Goal: Transaction & Acquisition: Obtain resource

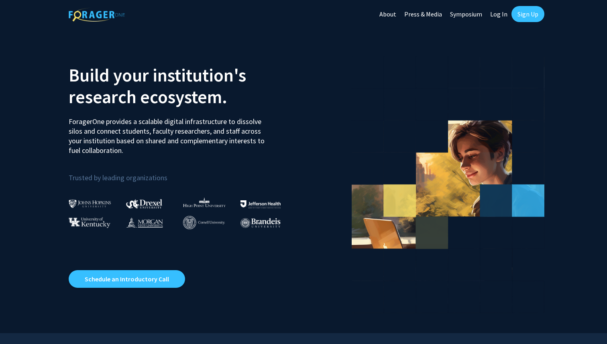
click at [502, 16] on link "Log In" at bounding box center [498, 14] width 25 height 28
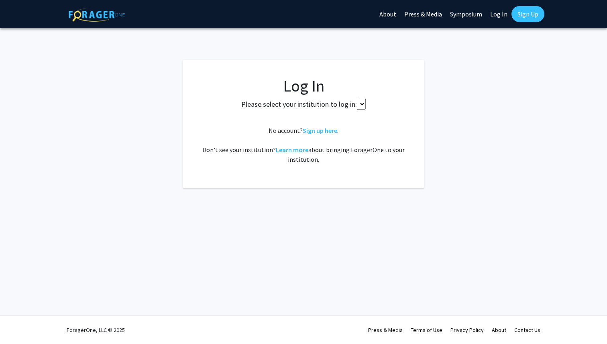
select select
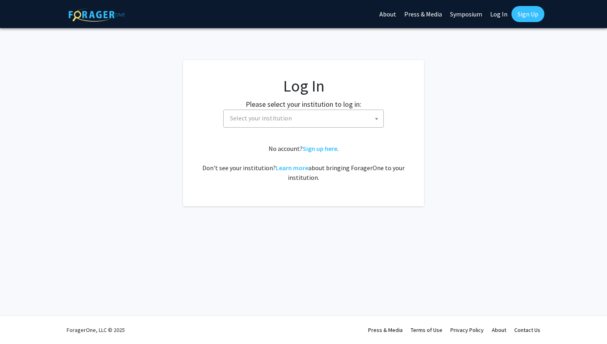
click at [319, 126] on span "Select your institution" at bounding box center [305, 118] width 157 height 16
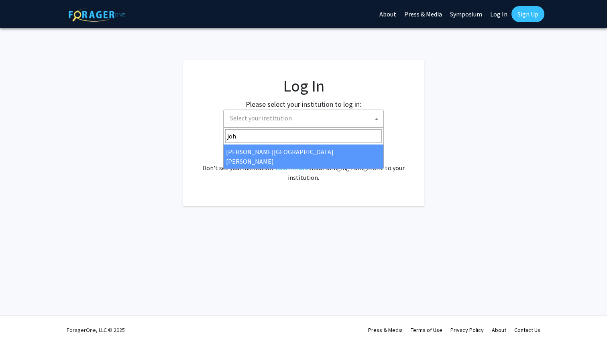
type input "[PERSON_NAME]"
select select "1"
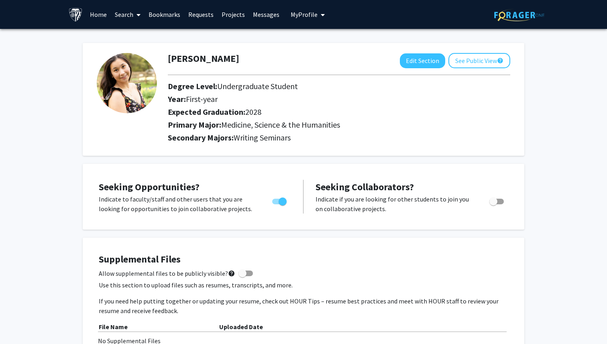
click at [201, 16] on link "Requests" at bounding box center [200, 14] width 33 height 28
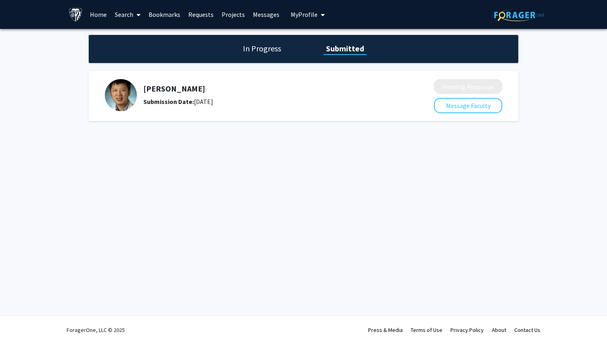
click at [271, 47] on h1 "In Progress" at bounding box center [262, 48] width 43 height 11
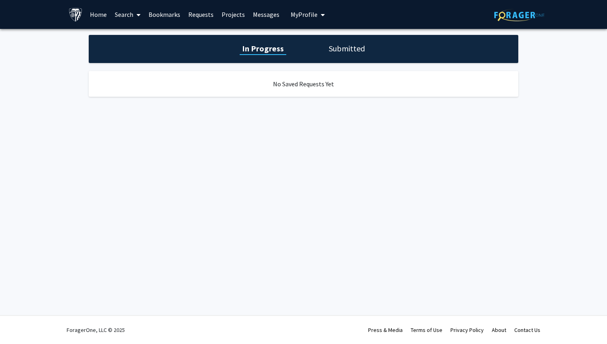
click at [359, 49] on h1 "Submitted" at bounding box center [347, 48] width 41 height 11
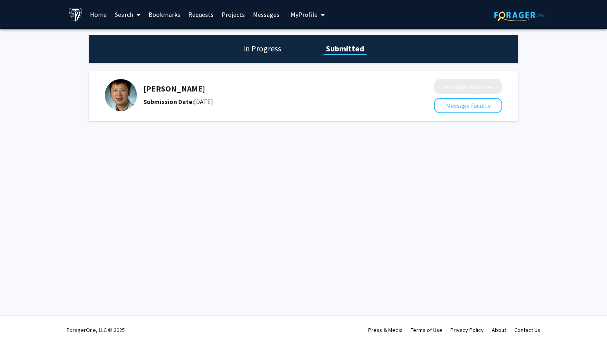
click at [99, 20] on link "Home" at bounding box center [98, 14] width 25 height 28
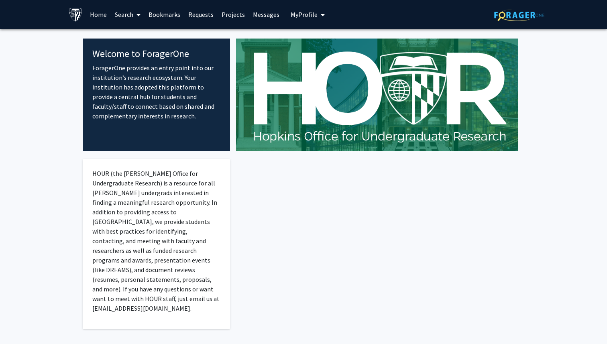
click at [120, 14] on link "Search" at bounding box center [128, 14] width 34 height 28
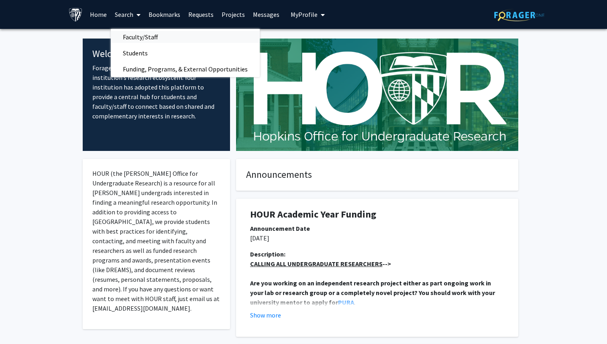
click at [148, 38] on span "Faculty/Staff" at bounding box center [140, 37] width 59 height 16
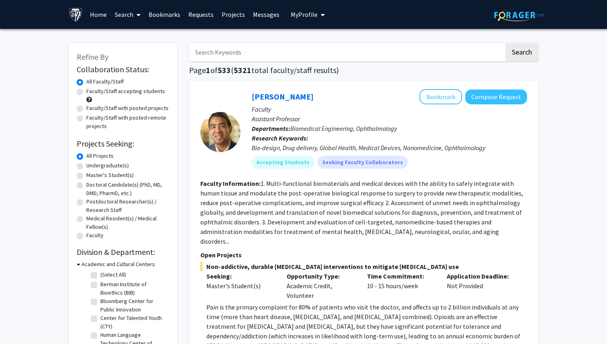
click at [243, 49] on input "Search Keywords" at bounding box center [346, 52] width 315 height 18
type input "humanities"
click at [506, 43] on button "Search" at bounding box center [522, 52] width 33 height 18
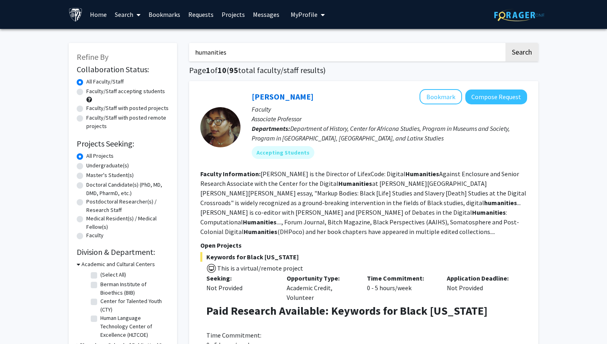
click at [107, 166] on label "Undergraduate(s)" at bounding box center [107, 165] width 43 height 8
click at [92, 166] on input "Undergraduate(s)" at bounding box center [88, 163] width 5 height 5
radio input "true"
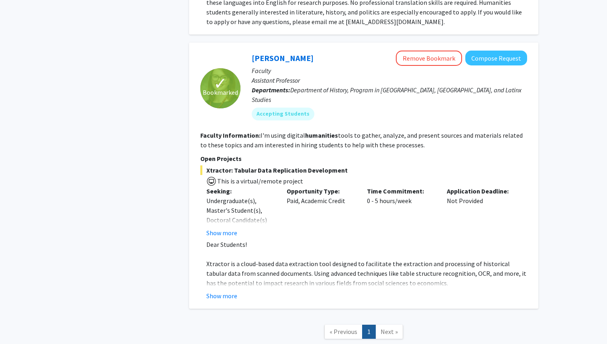
scroll to position [388, 0]
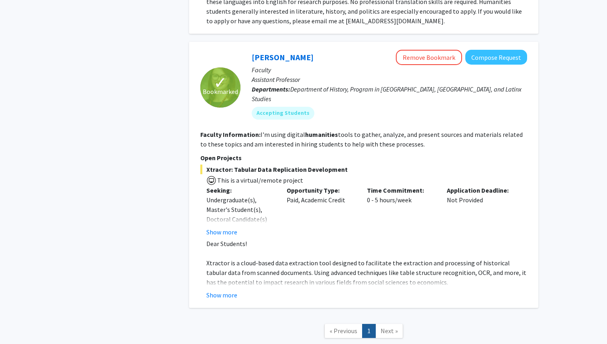
click at [241, 259] on span "Xtractor is a cloud-based data extraction tool designed to facilitate the extra…" at bounding box center [366, 272] width 320 height 27
click at [224, 290] on button "Show more" at bounding box center [221, 295] width 31 height 10
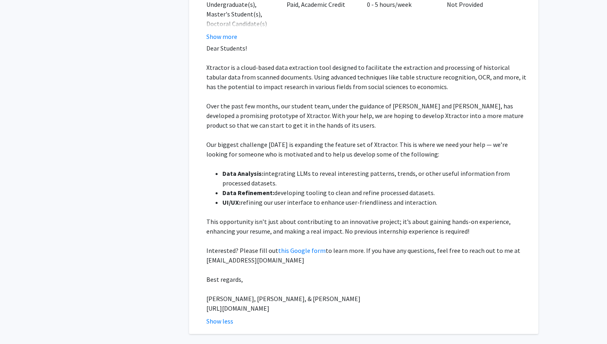
scroll to position [586, 0]
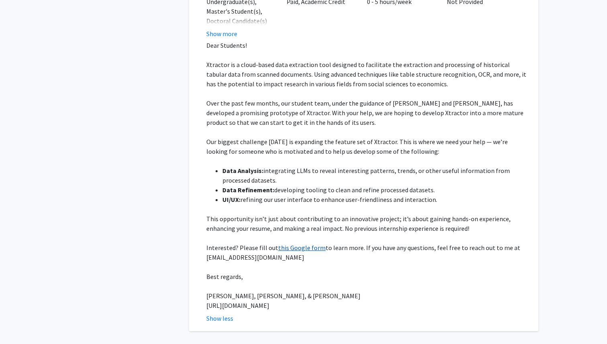
click at [294, 244] on link "this Google form" at bounding box center [301, 248] width 47 height 8
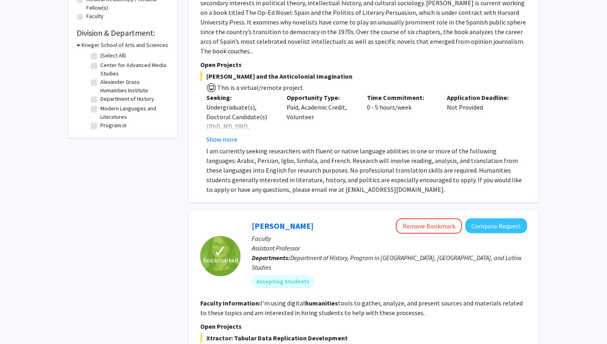
scroll to position [0, 0]
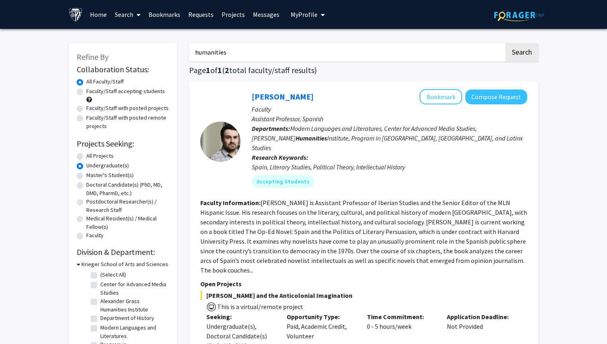
click at [287, 60] on input "humanities" at bounding box center [346, 52] width 315 height 18
click at [286, 60] on input "humanities" at bounding box center [346, 52] width 315 height 18
type input "biology"
click at [506, 43] on button "Search" at bounding box center [522, 52] width 33 height 18
radio input "true"
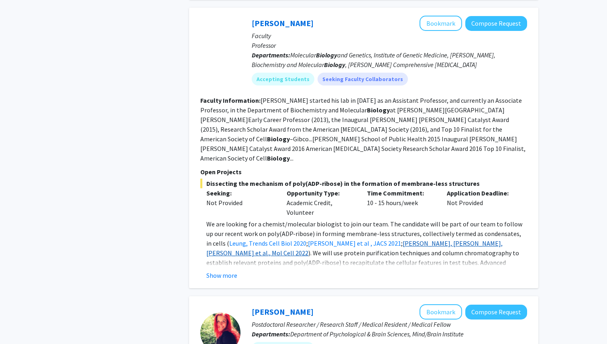
scroll to position [748, 0]
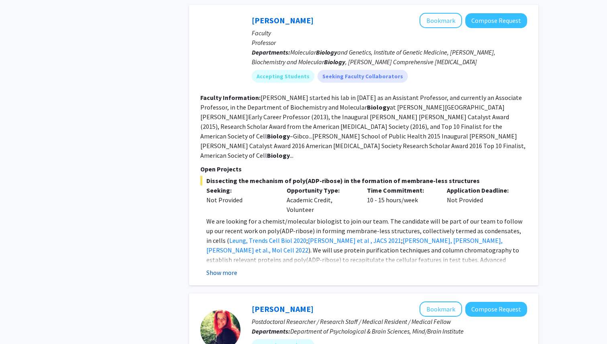
click at [217, 268] on button "Show more" at bounding box center [221, 273] width 31 height 10
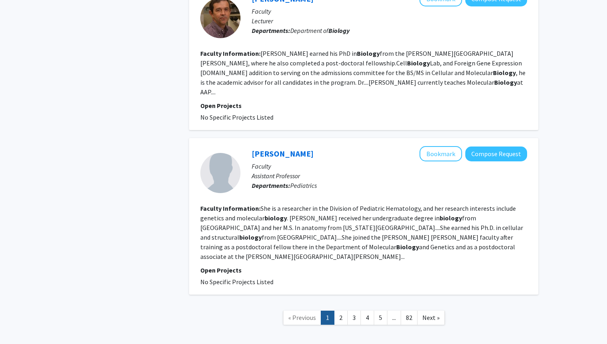
scroll to position [1563, 0]
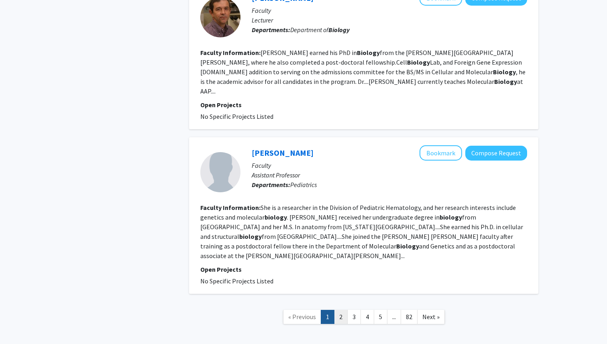
click at [346, 310] on link "2" at bounding box center [341, 317] width 14 height 14
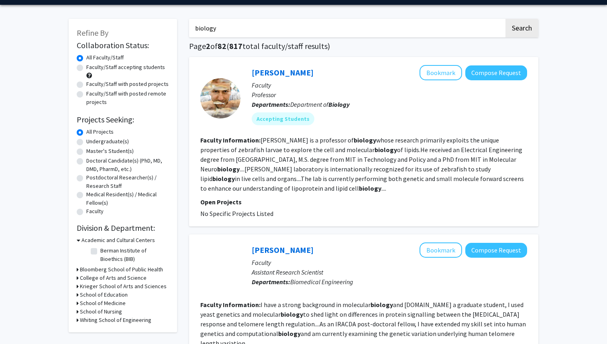
scroll to position [29, 0]
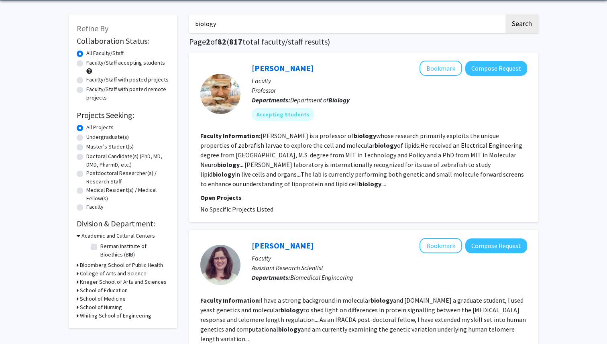
click at [125, 63] on label "Faculty/Staff accepting students" at bounding box center [125, 63] width 79 height 8
click at [92, 63] on input "Faculty/Staff accepting students" at bounding box center [88, 61] width 5 height 5
radio input "true"
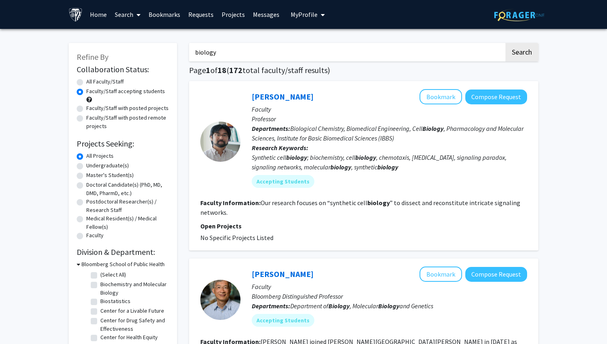
click at [137, 107] on label "Faculty/Staff with posted projects" at bounding box center [127, 108] width 82 height 8
click at [92, 107] on input "Faculty/Staff with posted projects" at bounding box center [88, 106] width 5 height 5
radio input "true"
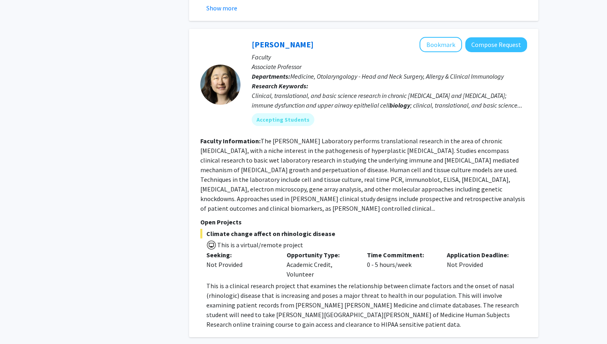
scroll to position [2057, 0]
click at [437, 37] on button "Bookmark" at bounding box center [441, 44] width 43 height 15
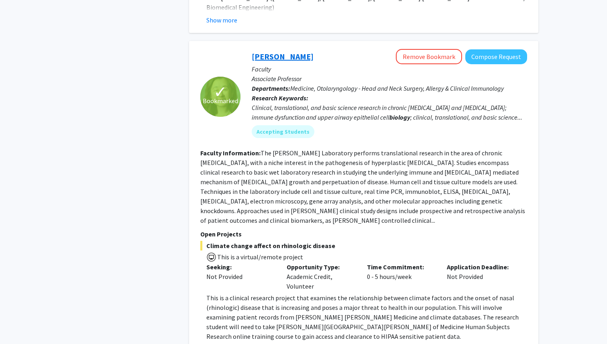
scroll to position [2045, 0]
click at [277, 52] on link "Jean Kim" at bounding box center [283, 57] width 62 height 10
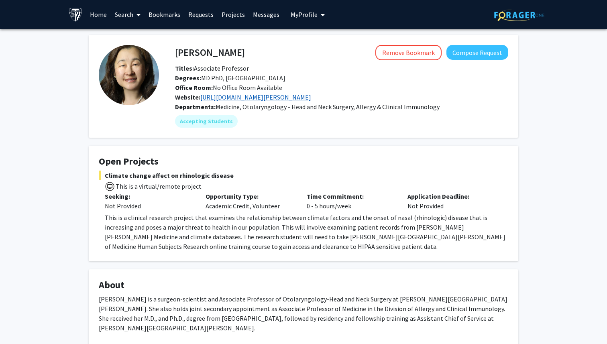
click at [233, 97] on link "https://www.hopkinsmedicine.org/research/labs/jean-kim-lab" at bounding box center [255, 97] width 111 height 8
click at [120, 11] on link "Search" at bounding box center [128, 14] width 34 height 28
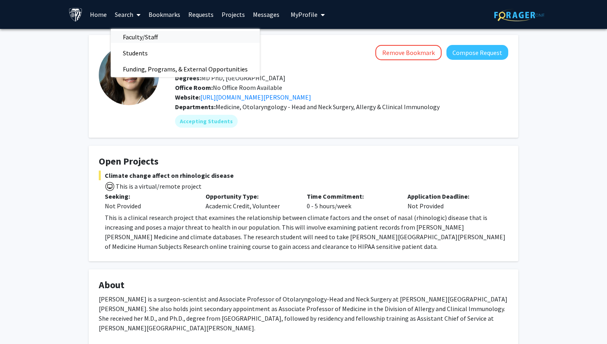
click at [141, 37] on span "Faculty/Staff" at bounding box center [140, 37] width 59 height 16
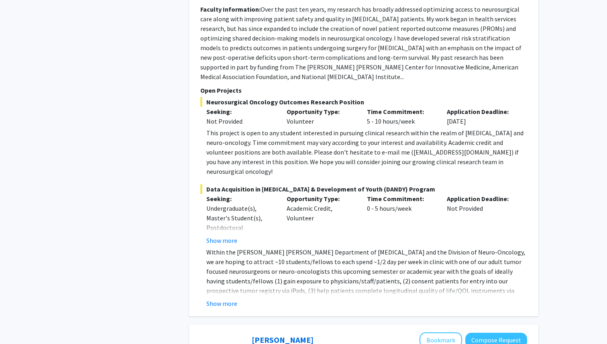
scroll to position [810, 0]
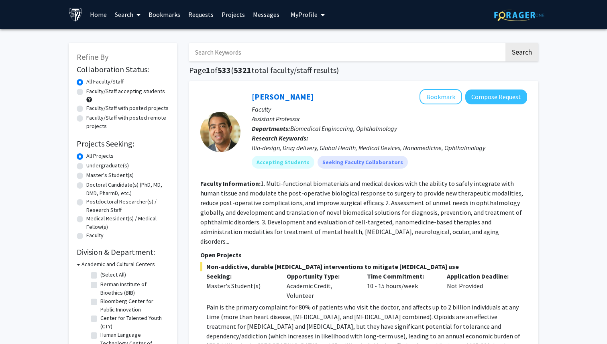
click at [292, 53] on input "Search Keywords" at bounding box center [346, 52] width 315 height 18
type input "biology"
click at [506, 43] on button "Search" at bounding box center [522, 52] width 33 height 18
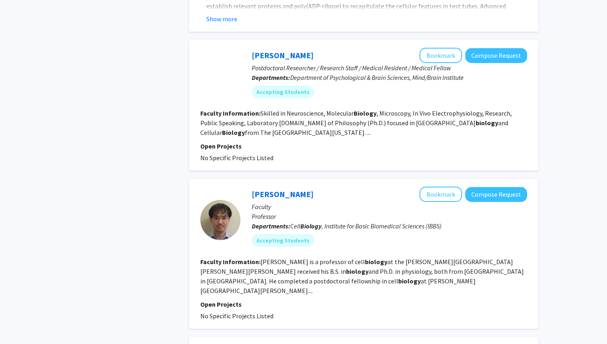
scroll to position [1534, 0]
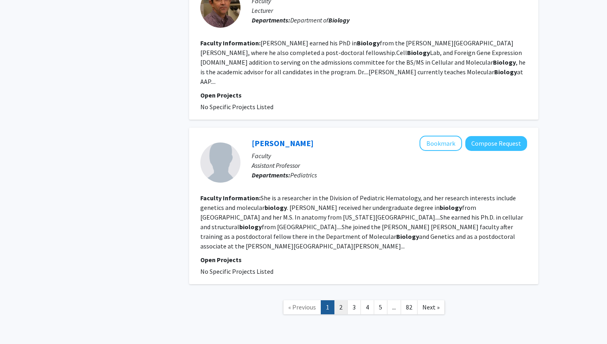
click at [340, 300] on link "2" at bounding box center [341, 307] width 14 height 14
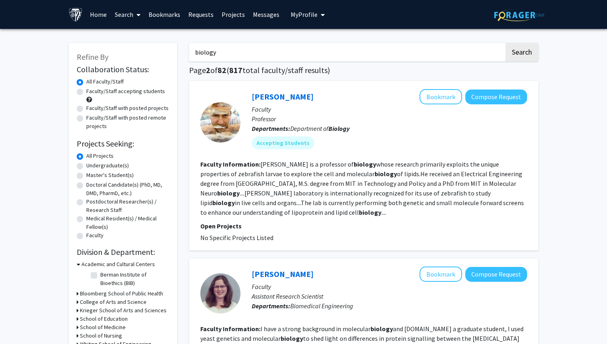
click at [139, 107] on label "Faculty/Staff with posted projects" at bounding box center [127, 108] width 82 height 8
click at [92, 107] on input "Faculty/Staff with posted projects" at bounding box center [88, 106] width 5 height 5
radio input "true"
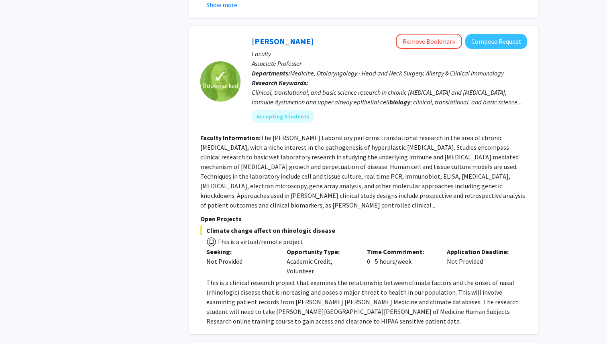
scroll to position [2027, 0]
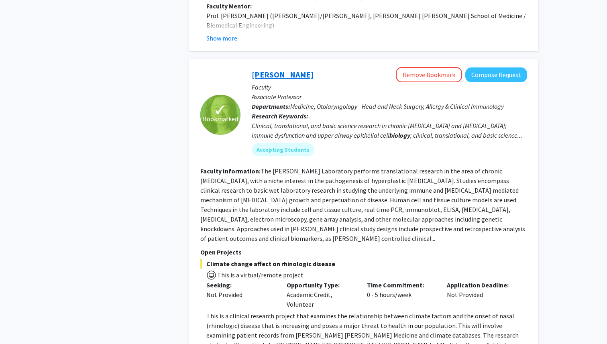
click at [274, 69] on link "[PERSON_NAME]" at bounding box center [283, 74] width 62 height 10
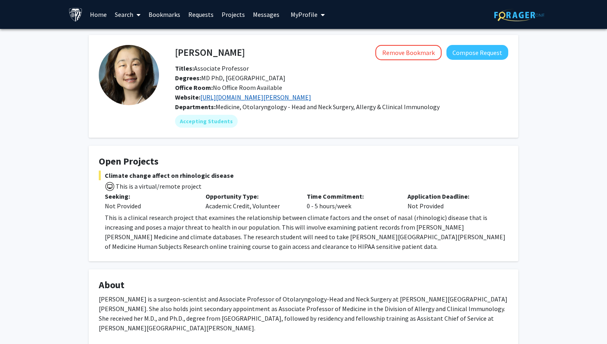
click at [295, 95] on link "[URL][DOMAIN_NAME][PERSON_NAME]" at bounding box center [255, 97] width 111 height 8
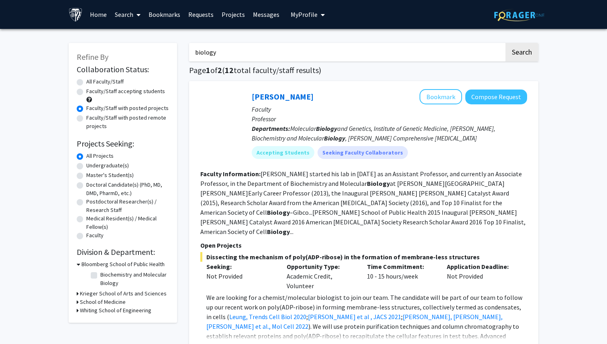
click at [133, 98] on div "Faculty/Staff accepting students" at bounding box center [123, 95] width 92 height 17
click at [134, 94] on label "Faculty/Staff accepting students" at bounding box center [125, 91] width 79 height 8
click at [92, 92] on input "Faculty/Staff accepting students" at bounding box center [88, 89] width 5 height 5
radio input "true"
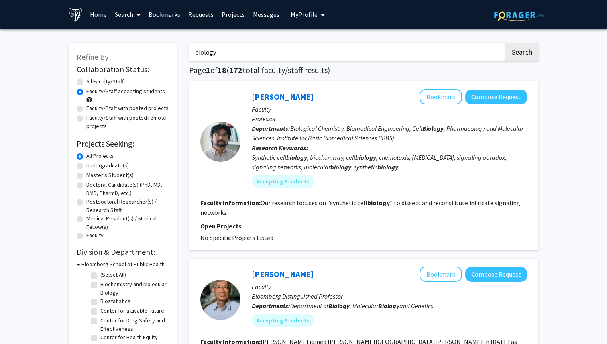
click at [116, 167] on label "Undergraduate(s)" at bounding box center [107, 165] width 43 height 8
click at [92, 167] on input "Undergraduate(s)" at bounding box center [88, 163] width 5 height 5
radio input "true"
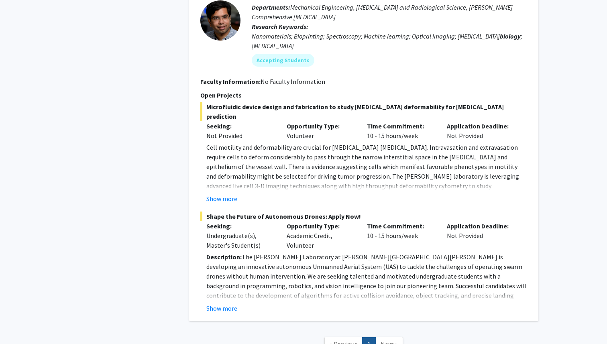
scroll to position [1380, 0]
click at [220, 303] on button "Show more" at bounding box center [221, 308] width 31 height 10
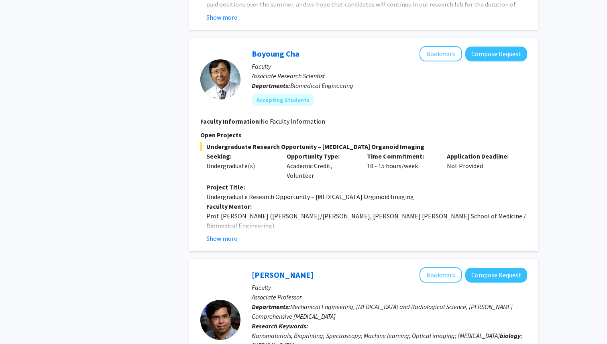
scroll to position [1064, 0]
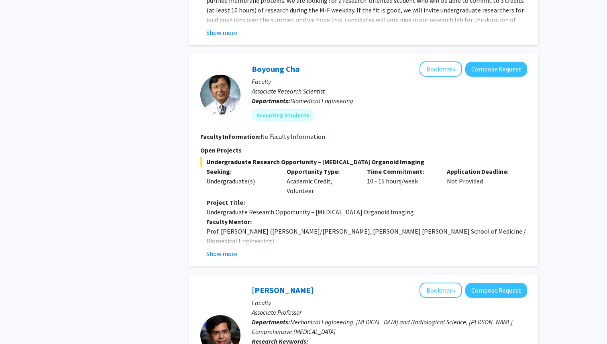
click at [231, 249] on button "Show more" at bounding box center [221, 254] width 31 height 10
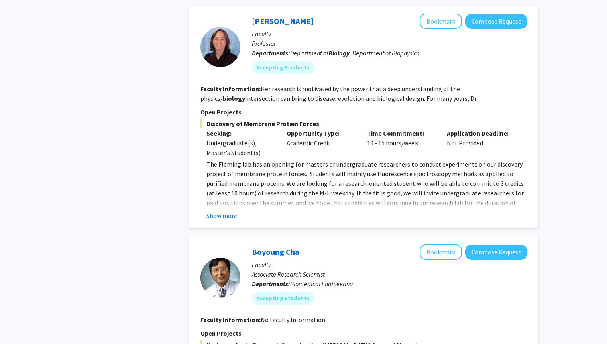
scroll to position [874, 0]
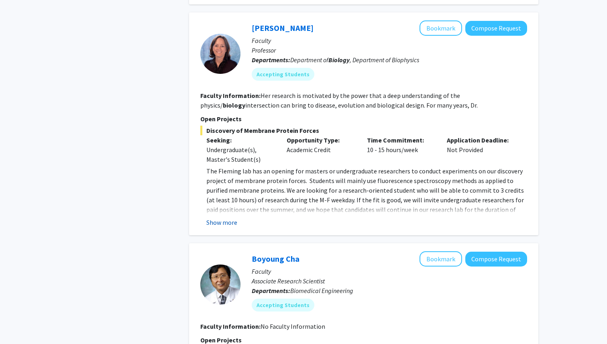
click at [219, 218] on button "Show more" at bounding box center [221, 223] width 31 height 10
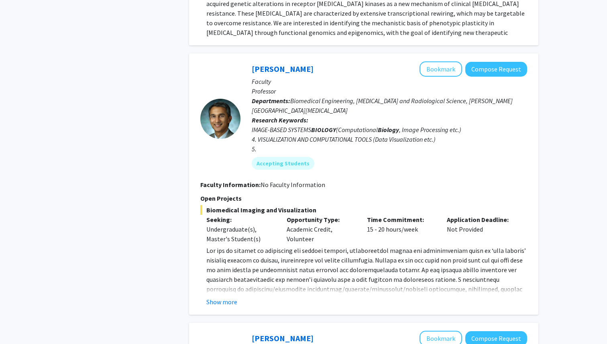
scroll to position [557, 0]
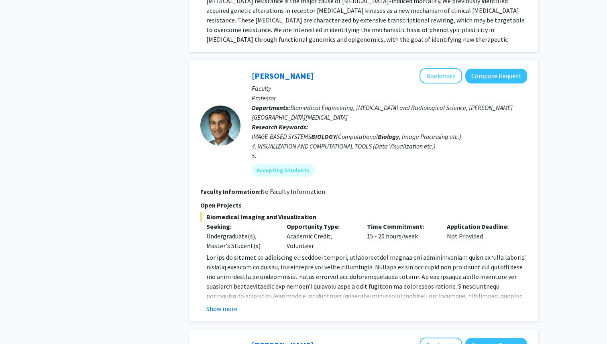
click at [373, 292] on fg-read-more "www.pathaklab.org ) to Dr. Arvind Pathak at apathak2@jhmi.edu . Show more" at bounding box center [363, 283] width 327 height 61
click at [223, 304] on button "Show more" at bounding box center [221, 309] width 31 height 10
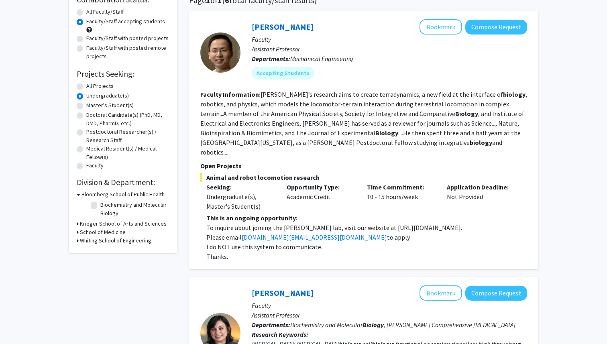
scroll to position [0, 0]
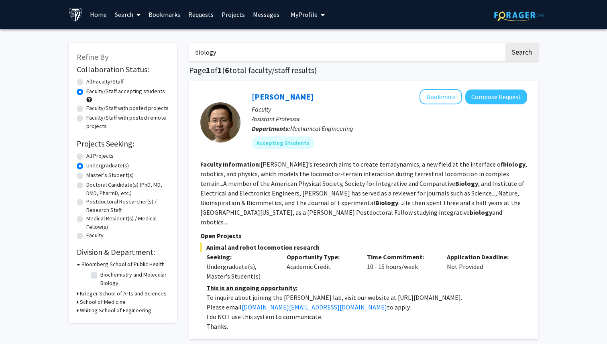
click at [258, 51] on input "biology" at bounding box center [346, 52] width 315 height 18
type input "English"
click at [506, 43] on button "Search" at bounding box center [522, 52] width 33 height 18
radio input "true"
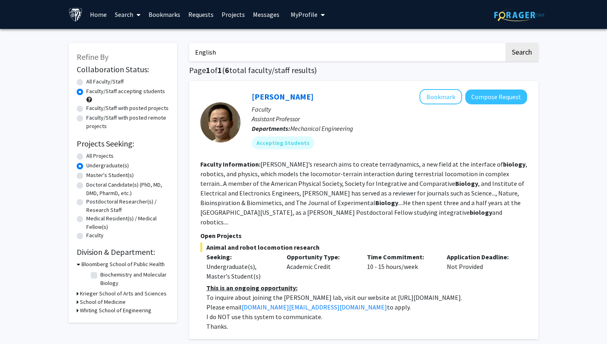
radio input "true"
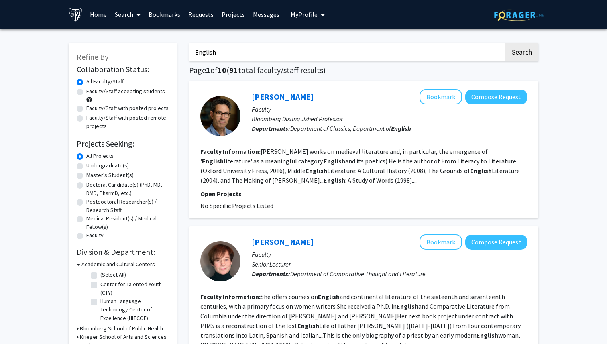
click at [295, 59] on input "English" at bounding box center [346, 52] width 315 height 18
type input "Cognitive Science"
click at [506, 43] on button "Search" at bounding box center [522, 52] width 33 height 18
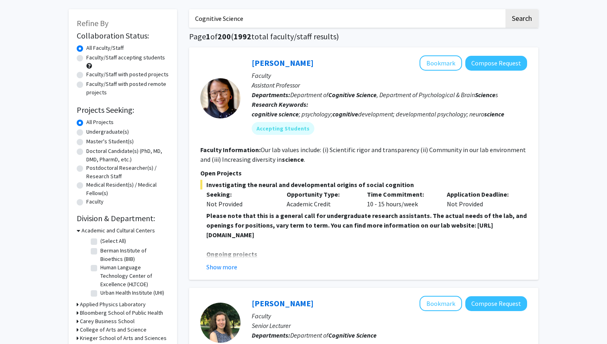
scroll to position [35, 0]
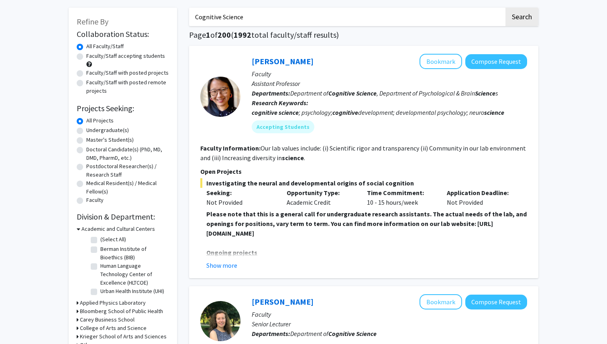
click at [278, 232] on strong "Please note that this is a general call for undergraduate research assistants. …" at bounding box center [366, 223] width 321 height 27
click at [234, 262] on button "Show more" at bounding box center [221, 266] width 31 height 10
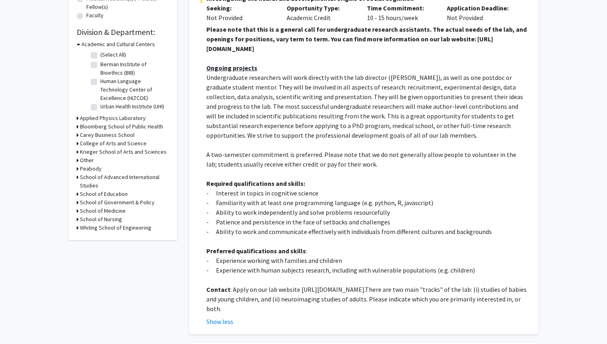
scroll to position [223, 0]
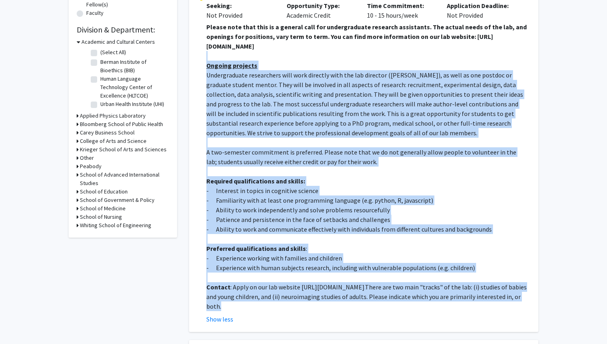
drag, startPoint x: 294, startPoint y: 305, endPoint x: 219, endPoint y: 60, distance: 256.3
click at [219, 60] on div "Please note that this is a general call for undergraduate research assistants. …" at bounding box center [366, 166] width 321 height 289
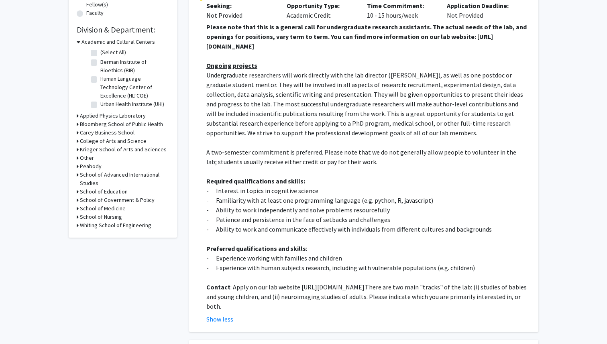
click at [239, 66] on u "Ongoing projects" at bounding box center [231, 65] width 51 height 8
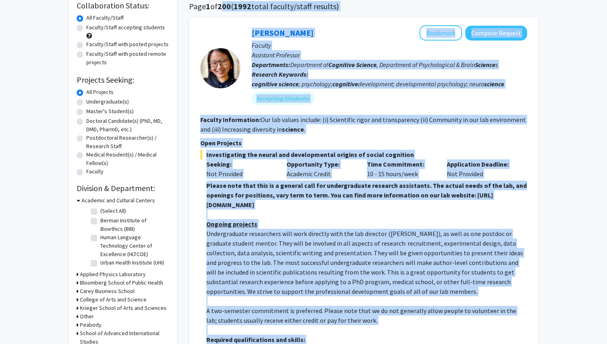
scroll to position [16, 0]
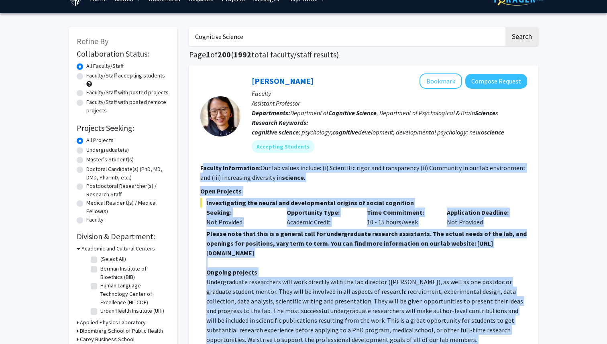
drag, startPoint x: 325, startPoint y: 320, endPoint x: 203, endPoint y: 164, distance: 198.3
click at [203, 164] on fg-search-faculty "Shari Liu Bookmark Compose Request Faculty Assistant Professor Departments: Dep…" at bounding box center [363, 303] width 327 height 458
copy fg-search-faculty "aculty Information: Our lab values include: (i) Scientific rigor and transparen…"
click at [415, 98] on p "Faculty" at bounding box center [390, 94] width 276 height 10
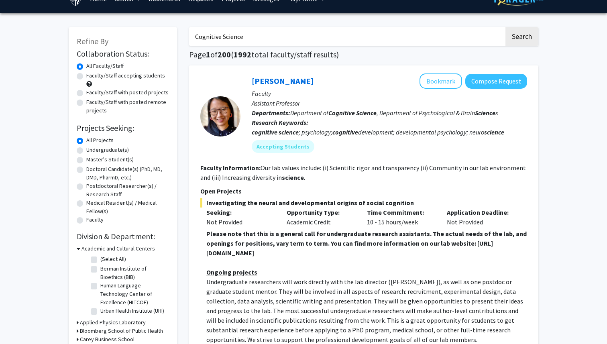
scroll to position [0, 0]
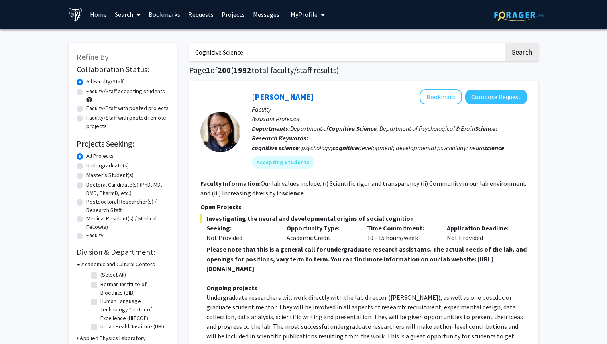
click at [166, 16] on link "Bookmarks" at bounding box center [165, 14] width 40 height 28
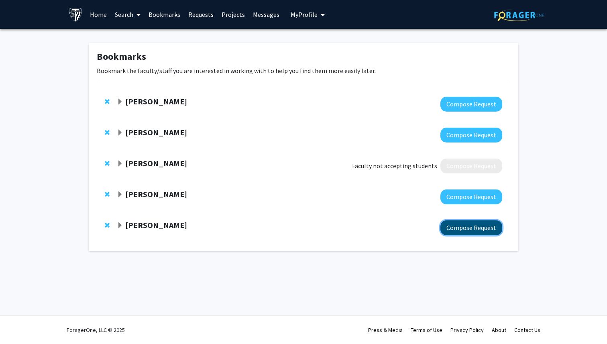
click at [470, 225] on button "Compose Request" at bounding box center [472, 228] width 62 height 15
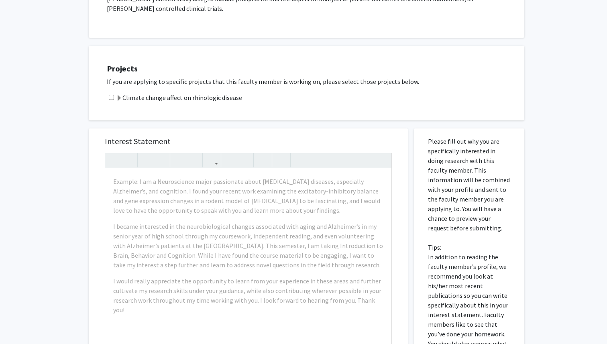
scroll to position [230, 0]
click at [112, 94] on input "checkbox" at bounding box center [111, 96] width 5 height 5
checkbox input "true"
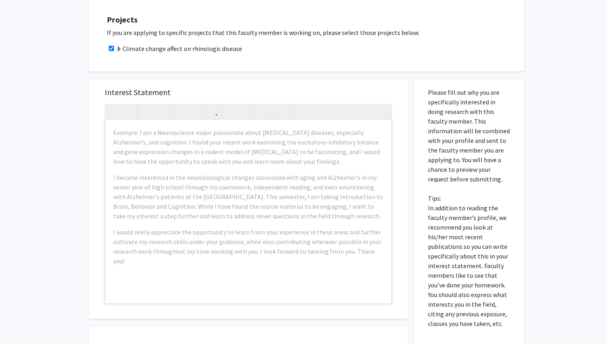
scroll to position [279, 0]
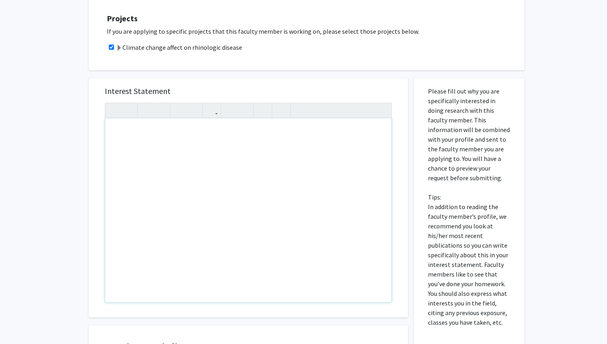
click at [229, 138] on div "Note to users with screen readers: Please press Alt+0 or Option+0 to deactivate…" at bounding box center [248, 211] width 286 height 184
paste div "Note to users with screen readers: Please press Alt+0 or Option+0 to deactivate…"
type textarea "<p>Dear Dr. Kim,</p><p>I hope this message finds you well. My name is Lia, and …"
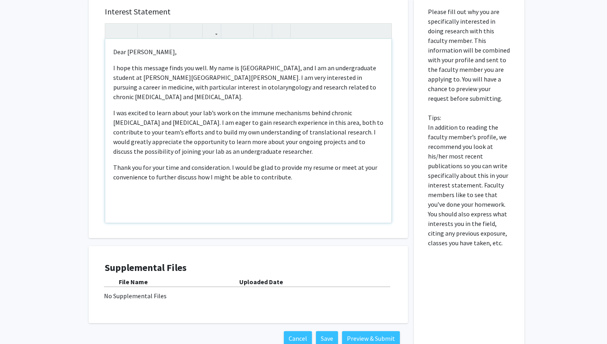
scroll to position [359, 0]
click at [301, 138] on div "Dear Dr. Kim, I hope this message finds you well. My name is Lia, and I am an u…" at bounding box center [248, 131] width 286 height 184
click at [302, 133] on p "I was excited to learn about your lab’s work on the immune mechanisms behind ch…" at bounding box center [248, 132] width 270 height 48
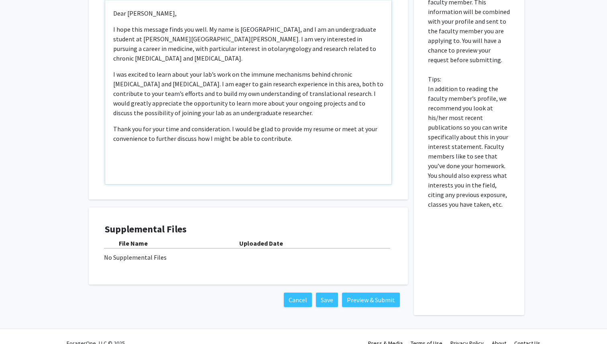
scroll to position [401, 0]
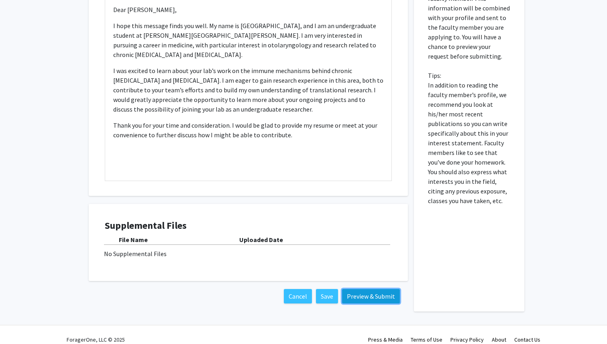
click at [379, 289] on button "Preview & Submit" at bounding box center [371, 296] width 58 height 14
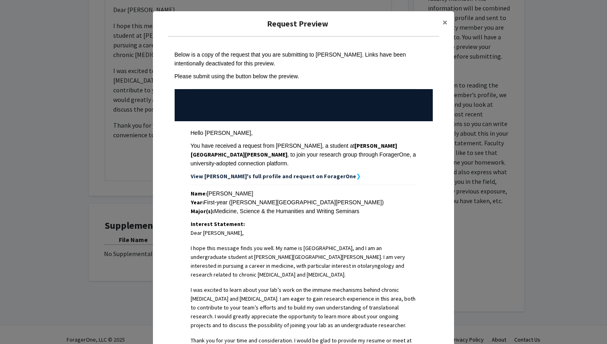
scroll to position [154, 0]
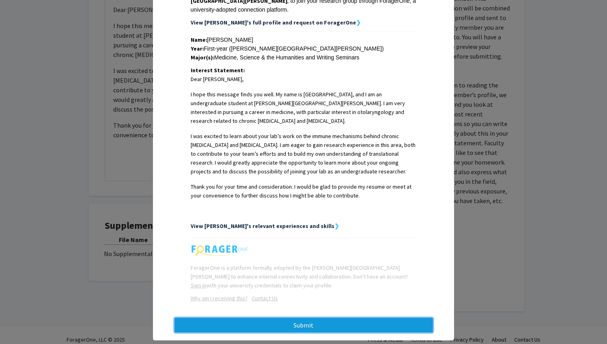
click at [310, 318] on button "Submit" at bounding box center [304, 325] width 258 height 14
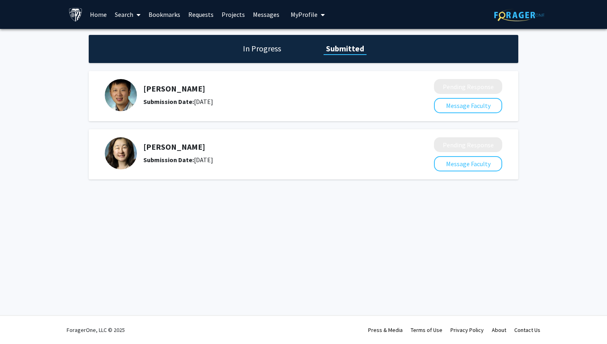
click at [274, 54] on div "In Progress Submitted" at bounding box center [304, 49] width 430 height 28
click at [269, 49] on h1 "In Progress" at bounding box center [262, 48] width 43 height 11
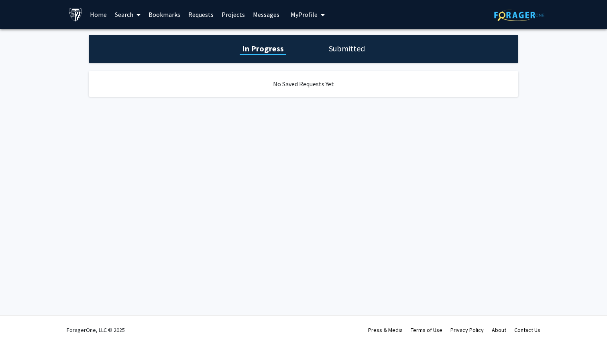
click at [138, 13] on icon at bounding box center [139, 15] width 4 height 6
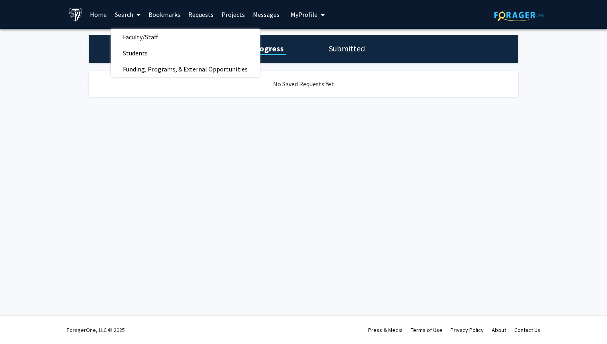
click at [161, 13] on link "Bookmarks" at bounding box center [165, 14] width 40 height 28
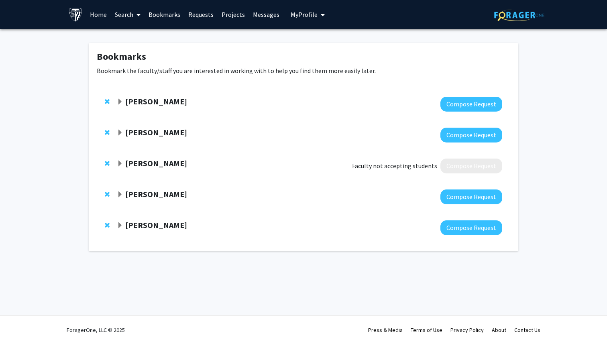
click at [150, 131] on strong "Casey Lurtz" at bounding box center [156, 132] width 62 height 10
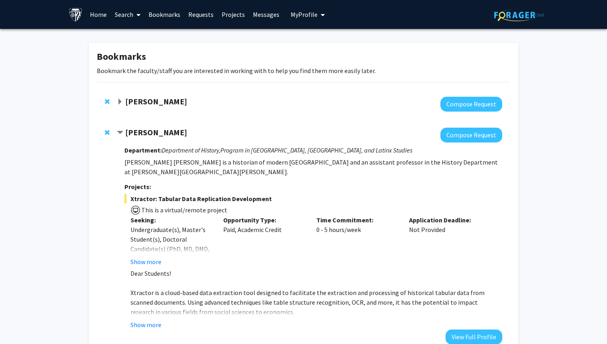
click at [150, 130] on strong "Casey Lurtz" at bounding box center [156, 132] width 62 height 10
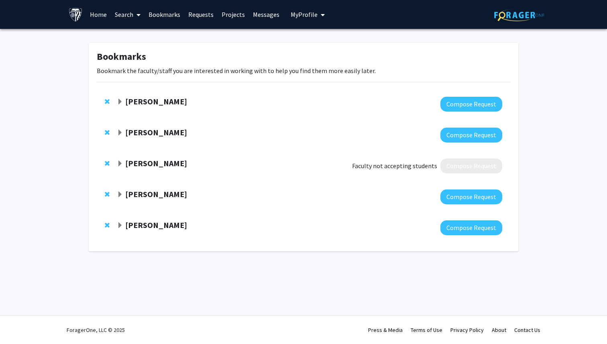
click at [150, 96] on div "Harrison Bai Compose Request" at bounding box center [304, 104] width 414 height 31
click at [152, 99] on strong "Harrison Bai" at bounding box center [156, 101] width 62 height 10
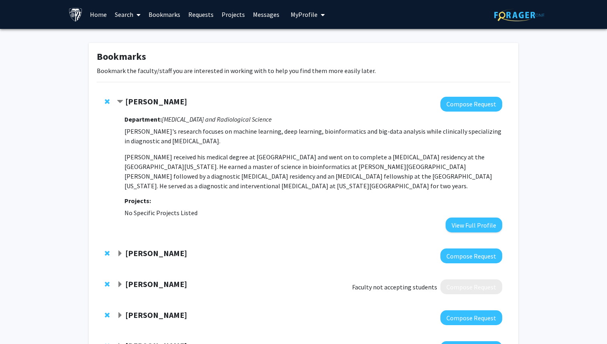
click at [152, 99] on strong "Harrison Bai" at bounding box center [156, 101] width 62 height 10
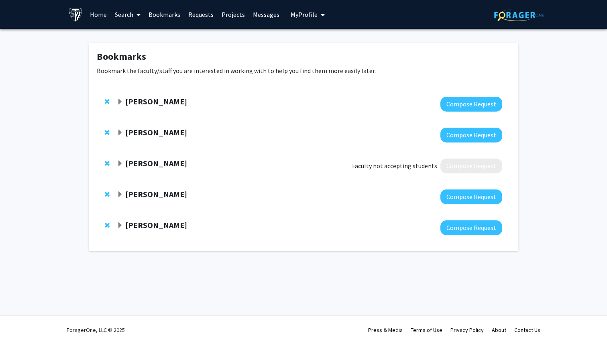
click at [157, 191] on strong "Bunmi Ogungbe" at bounding box center [156, 194] width 62 height 10
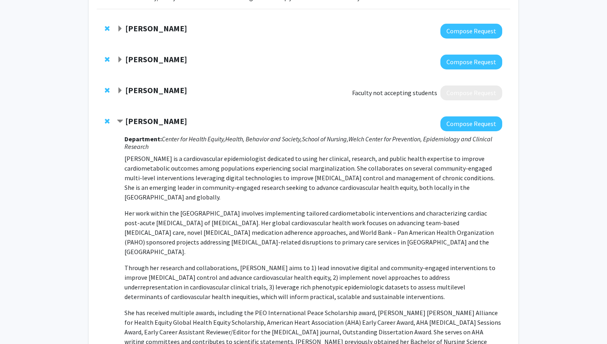
scroll to position [74, 0]
click at [166, 110] on div "Bunmi Ogungbe Compose Request Department: Center for Health Equity, Health, Beh…" at bounding box center [304, 262] width 414 height 308
click at [165, 121] on strong "Bunmi Ogungbe" at bounding box center [156, 121] width 62 height 10
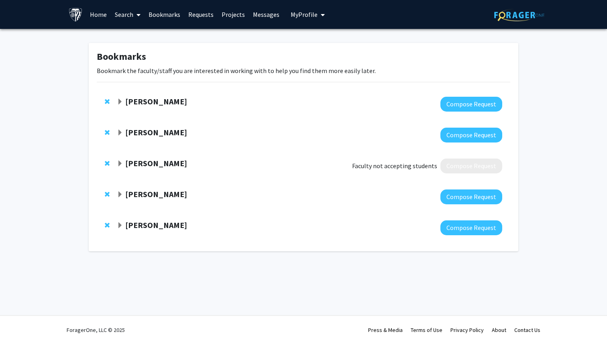
click at [125, 16] on link "Search" at bounding box center [128, 14] width 34 height 28
click at [149, 35] on span "Faculty/Staff" at bounding box center [140, 37] width 59 height 16
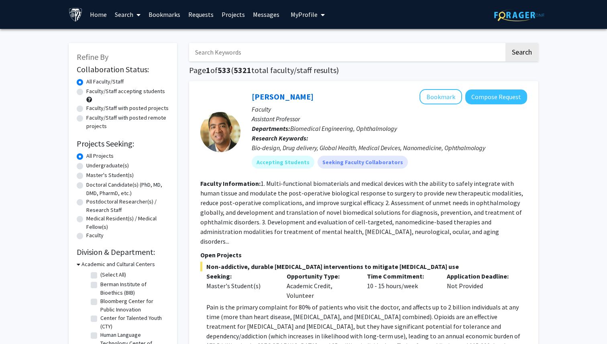
click at [244, 55] on input "Search Keywords" at bounding box center [346, 52] width 315 height 18
click at [506, 43] on button "Search" at bounding box center [522, 52] width 33 height 18
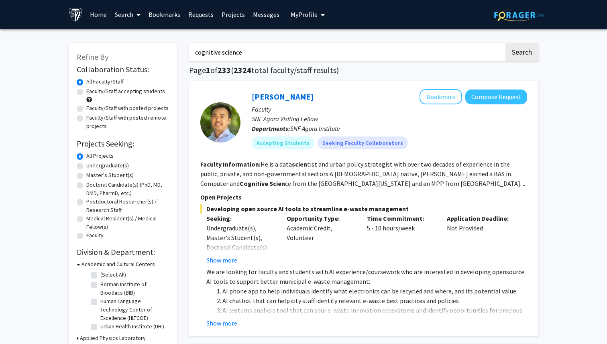
type input "cognitive science"
click at [506, 43] on button "Search" at bounding box center [522, 52] width 33 height 18
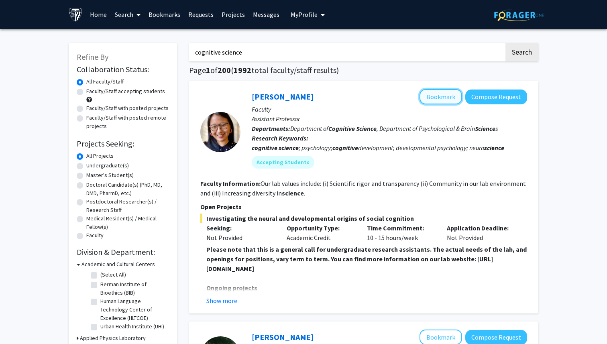
click at [434, 98] on button "Bookmark" at bounding box center [441, 96] width 43 height 15
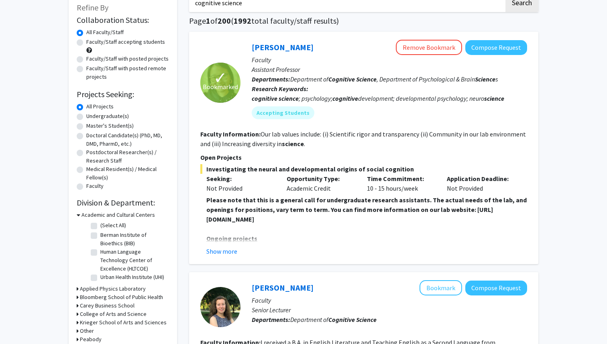
scroll to position [51, 0]
